Goal: Task Accomplishment & Management: Manage account settings

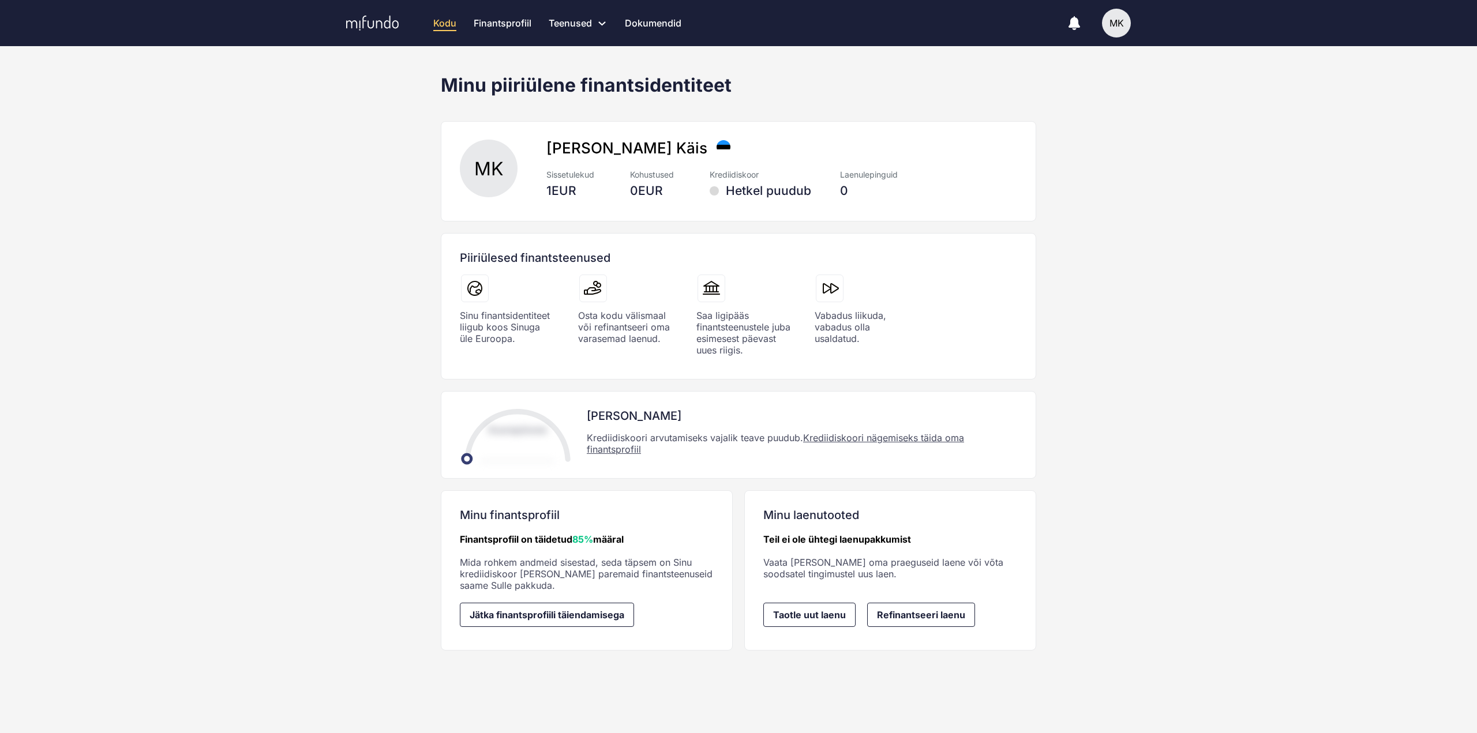
click at [499, 167] on div "MK" at bounding box center [489, 169] width 58 height 58
click at [572, 137] on div "MK Marko Käis Sissetulekud 1 EUR Kohustused 0 EUR Krediidiskoor Hetkel puudub L…" at bounding box center [738, 171] width 567 height 81
click at [1113, 23] on div "MK" at bounding box center [1116, 23] width 29 height 29
click at [1110, 72] on div "[PERSON_NAME]" at bounding box center [1104, 67] width 150 height 47
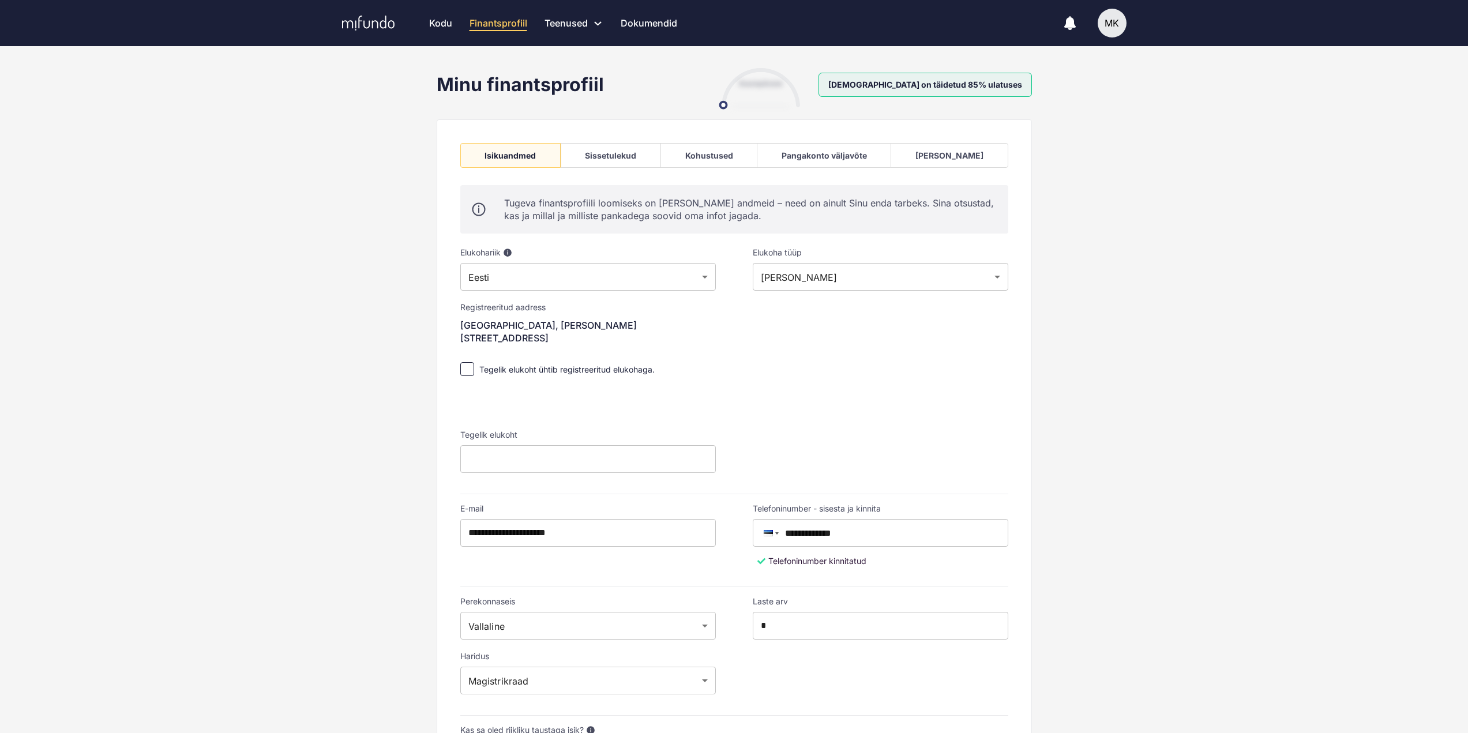
click at [842, 153] on div "Pangakonto väljavõte" at bounding box center [824, 156] width 85 height 10
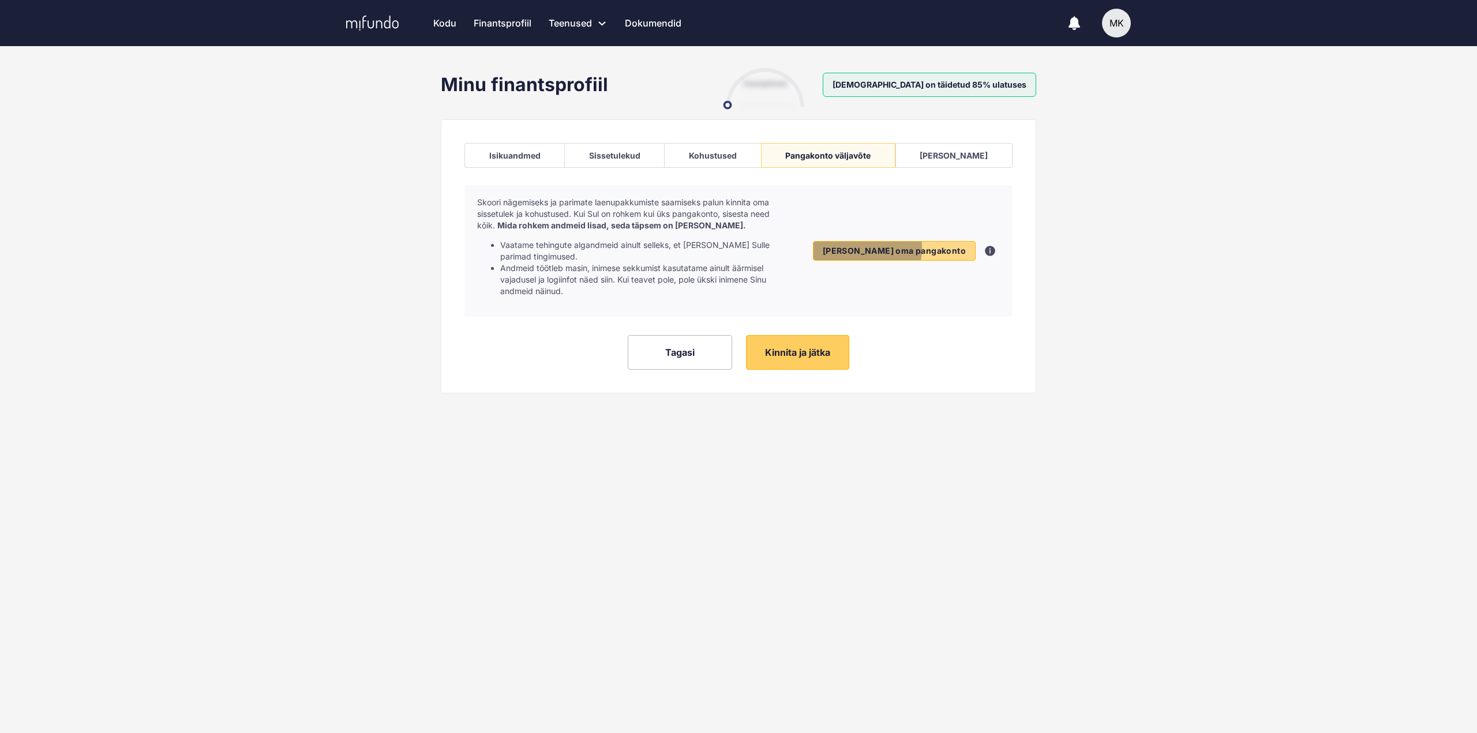
click at [906, 246] on span "Lisa oma pangakonto" at bounding box center [894, 251] width 143 height 10
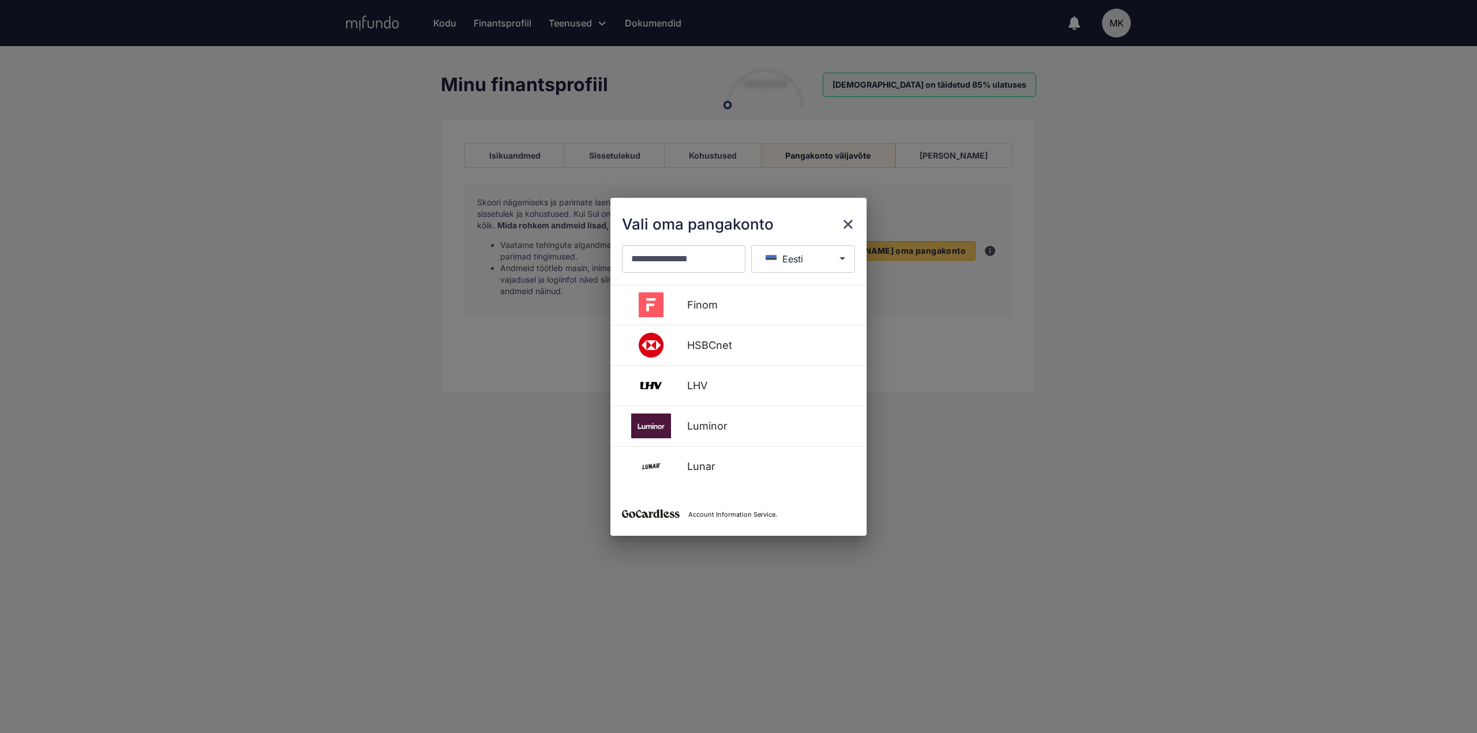
scroll to position [373, 0]
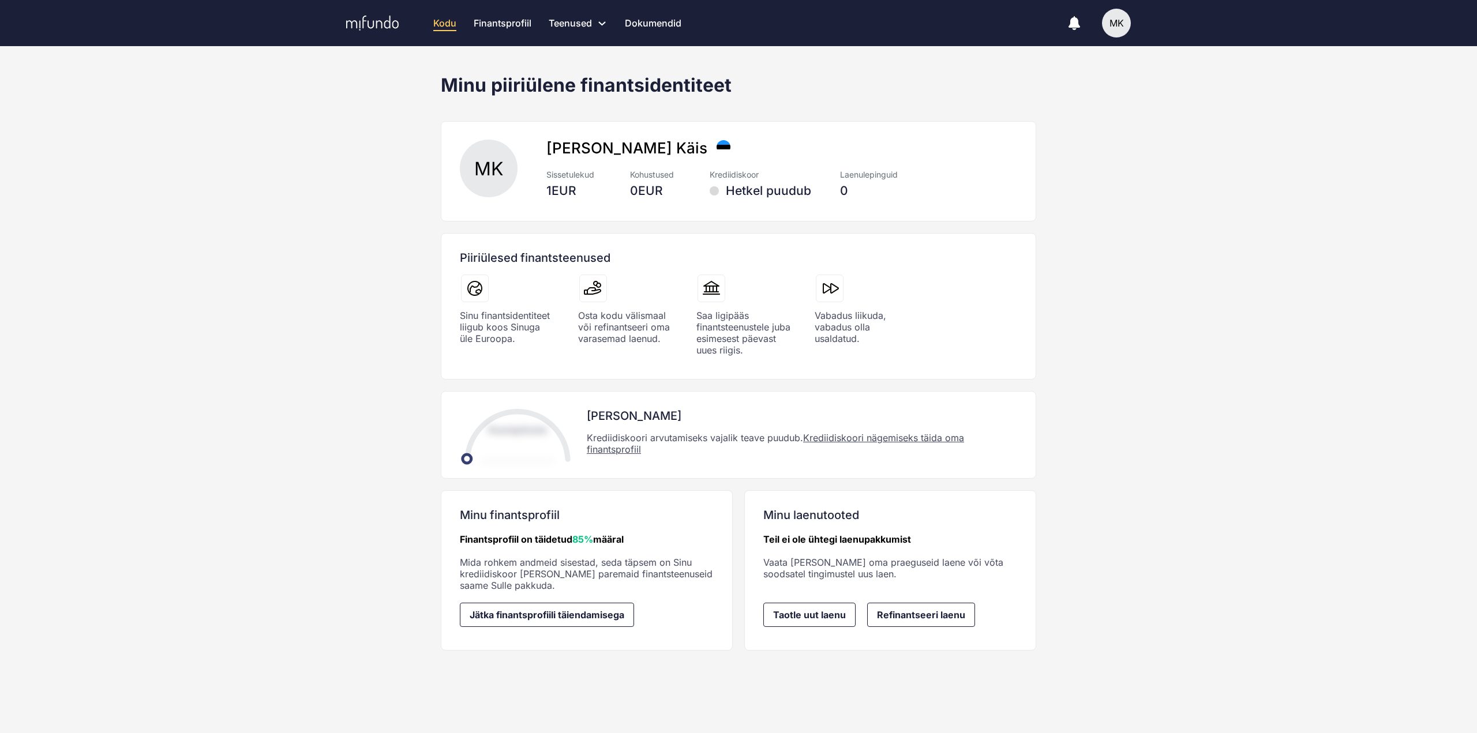
click at [1115, 24] on div "MK" at bounding box center [1116, 23] width 29 height 29
click at [509, 175] on div at bounding box center [738, 366] width 1477 height 733
click at [1118, 17] on div "MK" at bounding box center [1116, 23] width 29 height 29
click at [1085, 75] on div "[PERSON_NAME]" at bounding box center [1104, 67] width 150 height 47
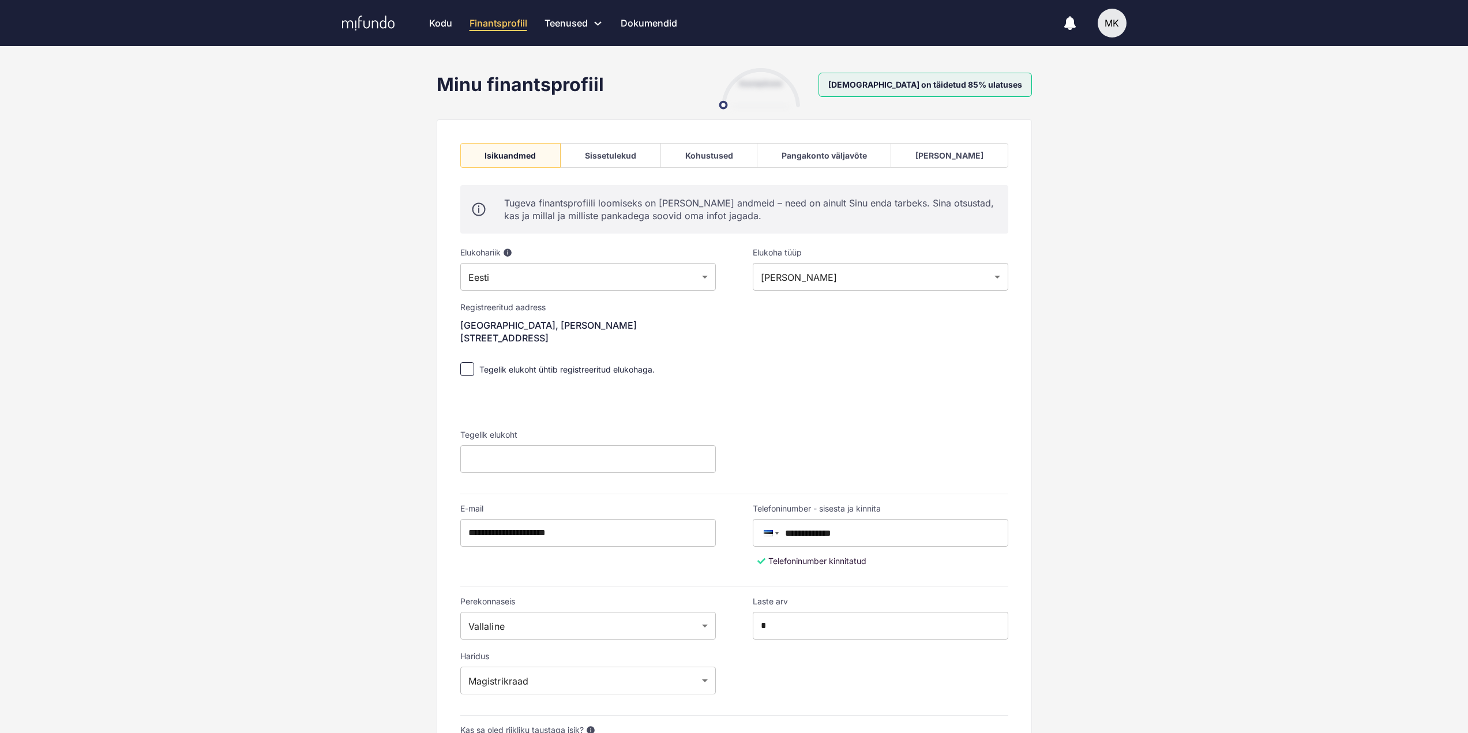
click at [807, 155] on div "Pangakonto väljavõte" at bounding box center [824, 155] width 134 height 25
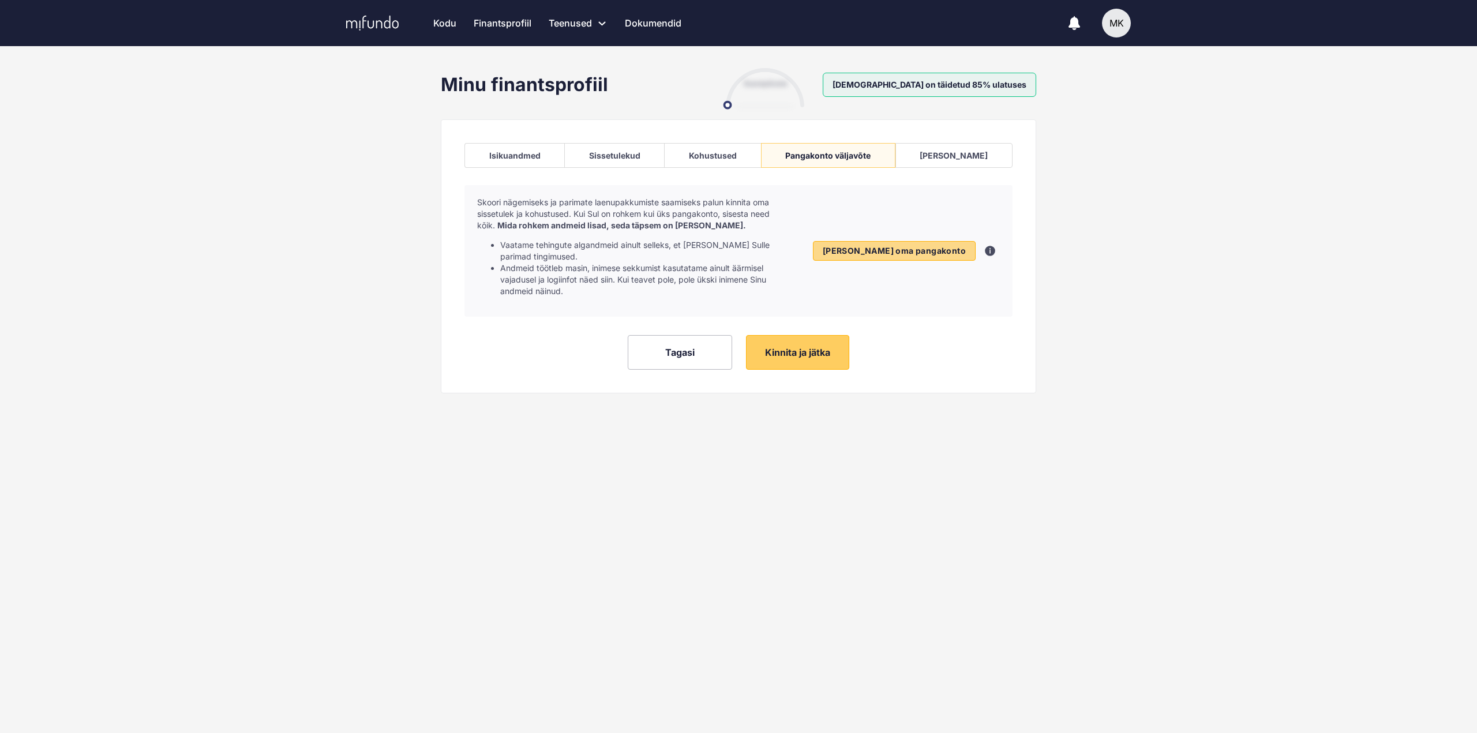
click at [905, 246] on span "Lisa oma pangakonto" at bounding box center [894, 251] width 143 height 10
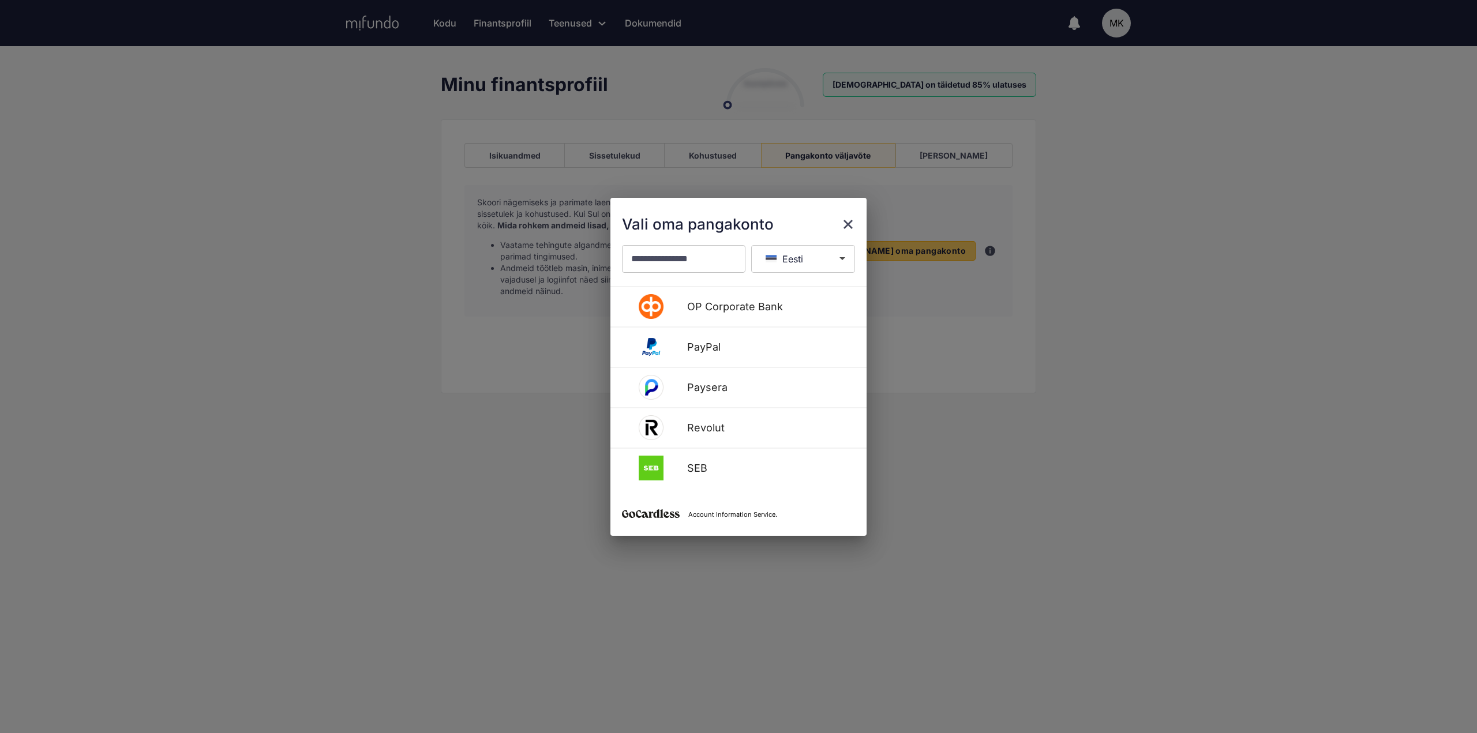
scroll to position [577, 0]
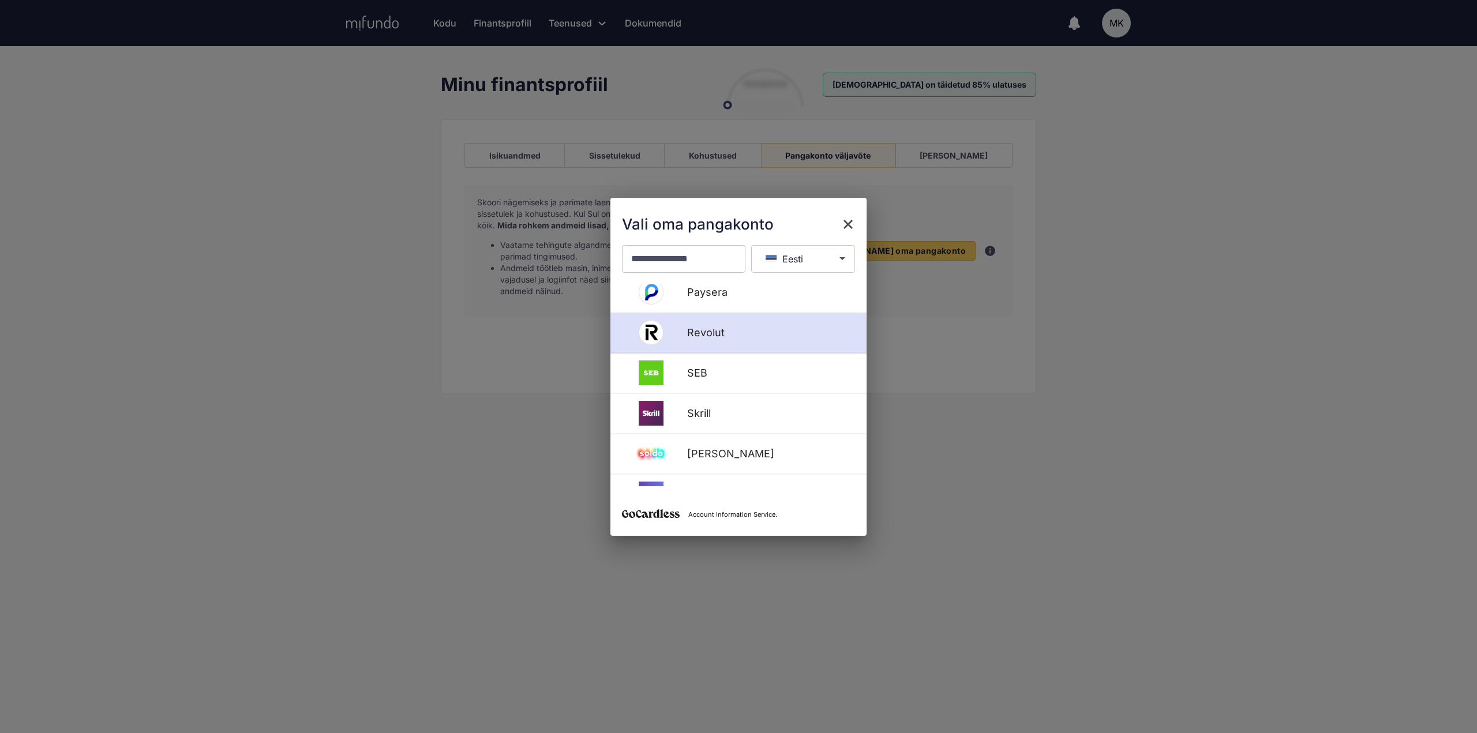
click at [725, 331] on div "Revolut" at bounding box center [767, 333] width 175 height 12
